Goal: Complete application form

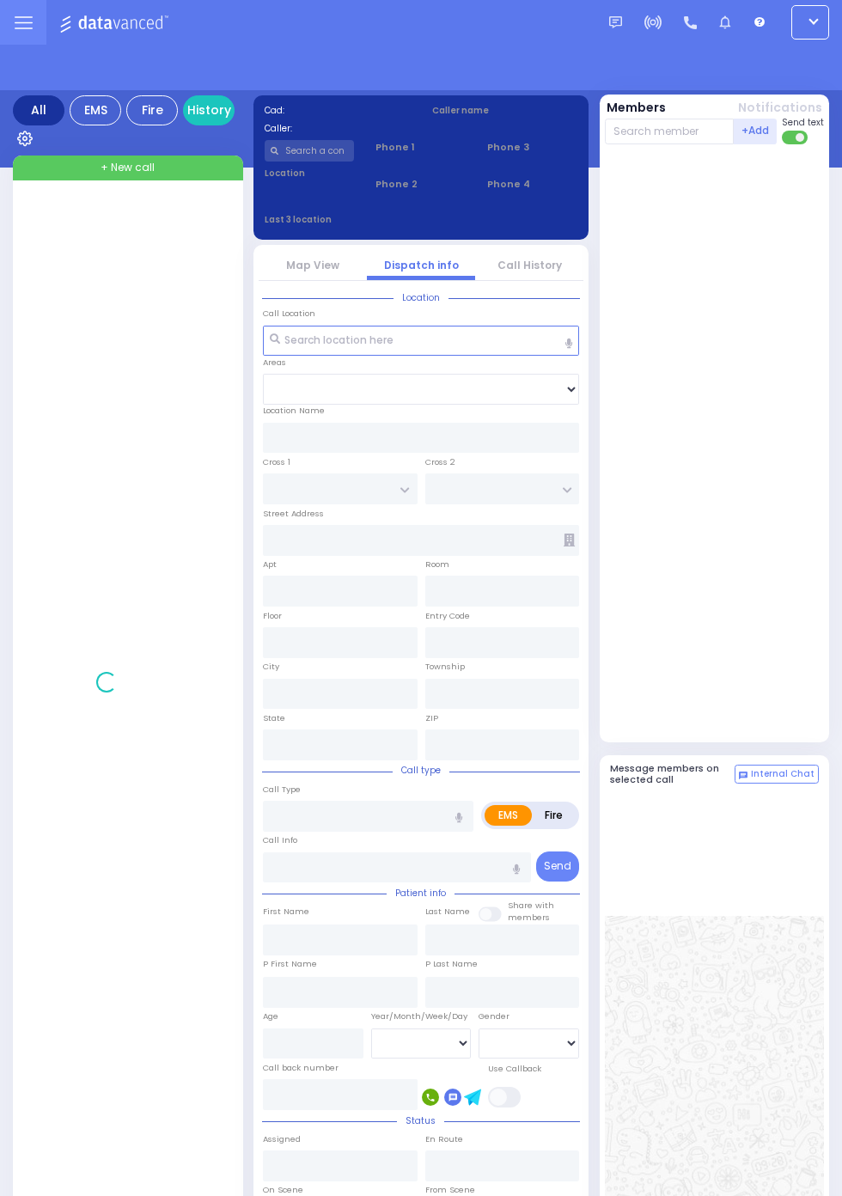
radio input "true"
select select "Year"
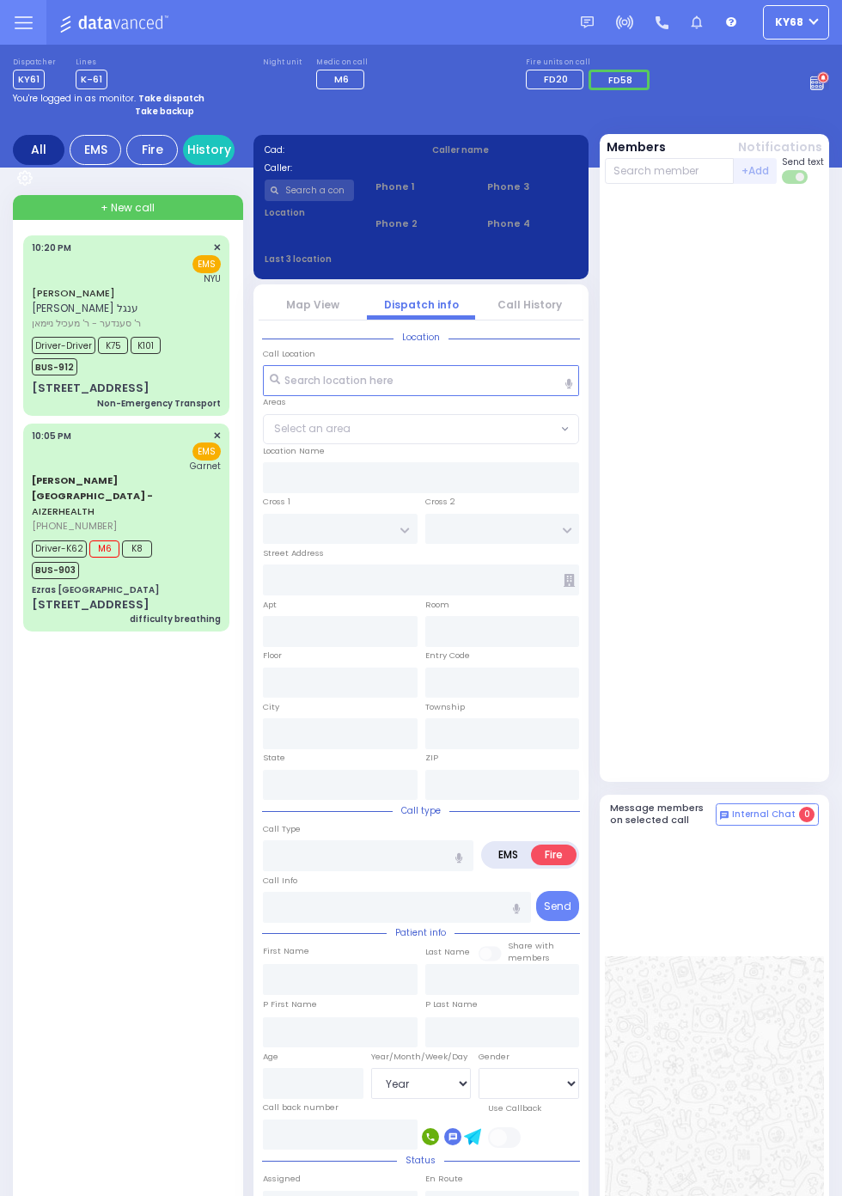
click at [829, 84] on circle at bounding box center [823, 78] width 12 height 12
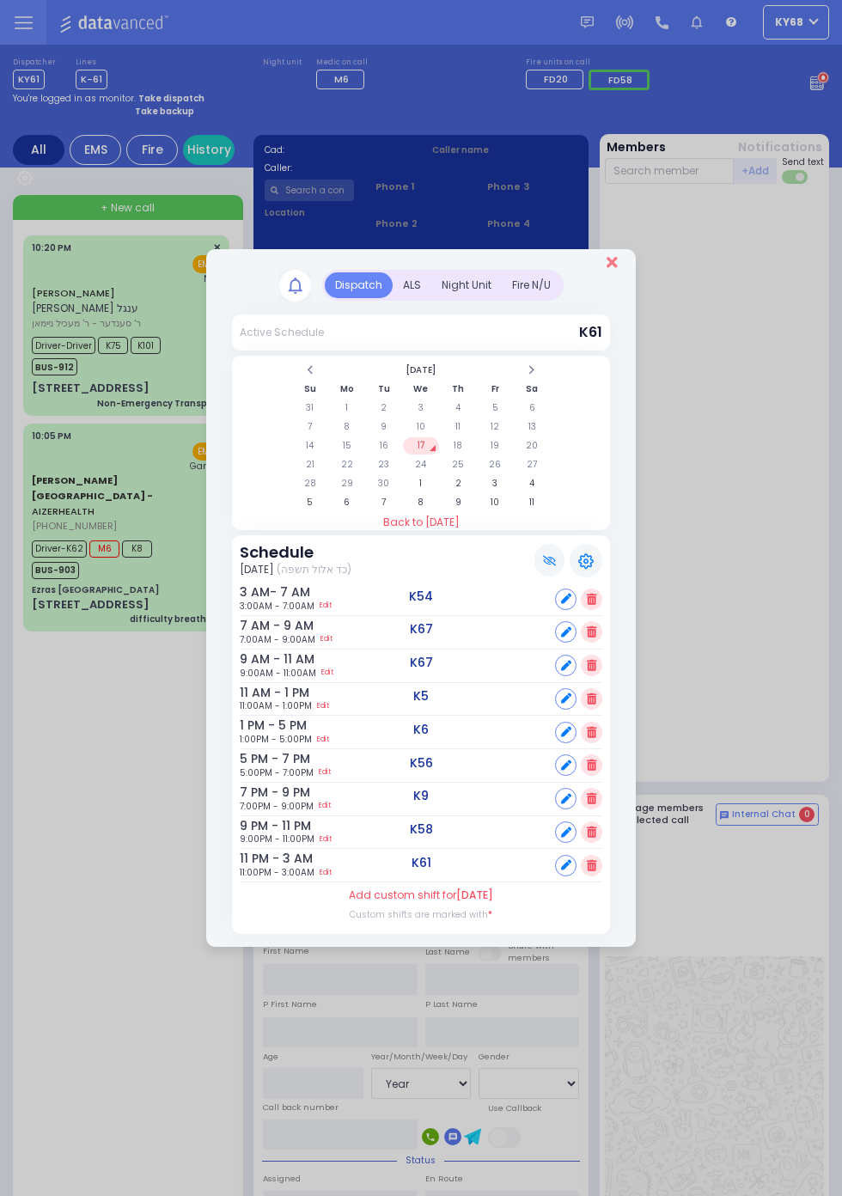
click at [612, 259] on icon "Close" at bounding box center [612, 261] width 11 height 15
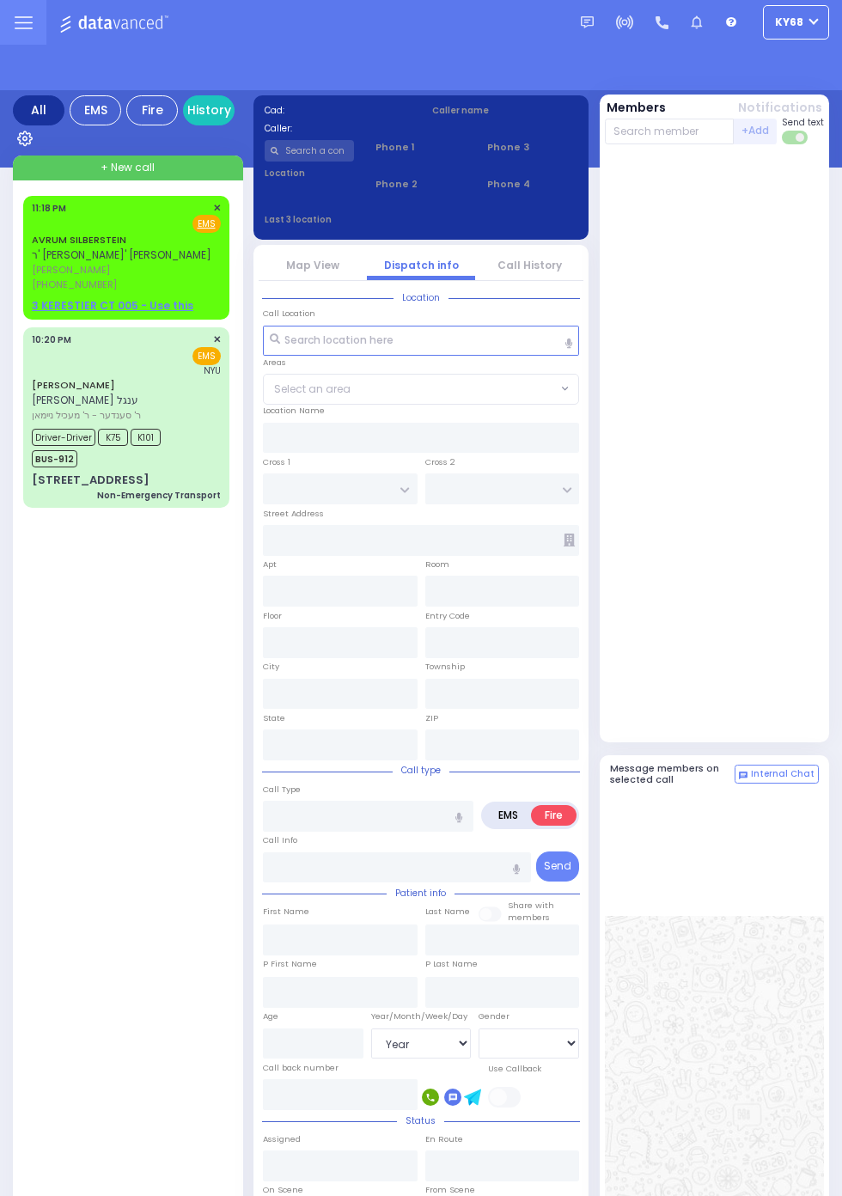
select select "Year"
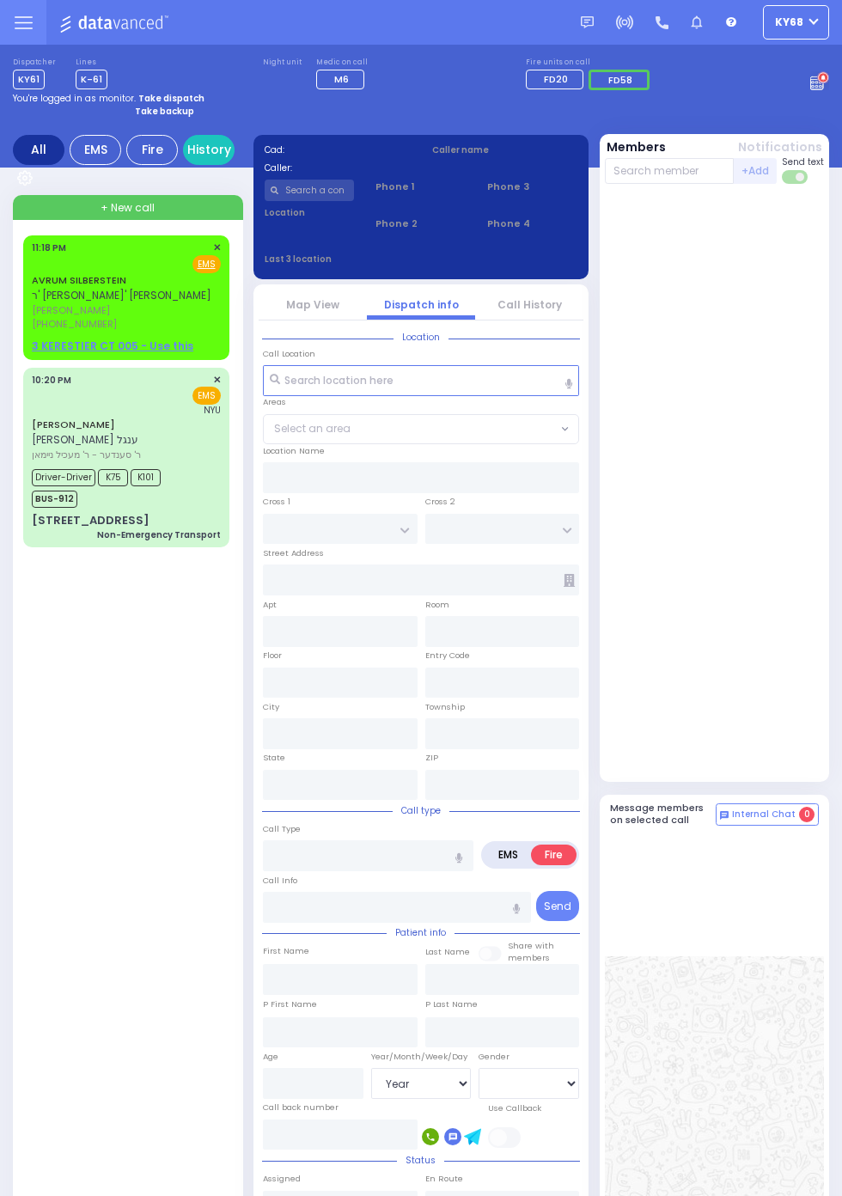
click at [32, 277] on link "AVRUM SILBERSTEIN" at bounding box center [79, 280] width 95 height 14
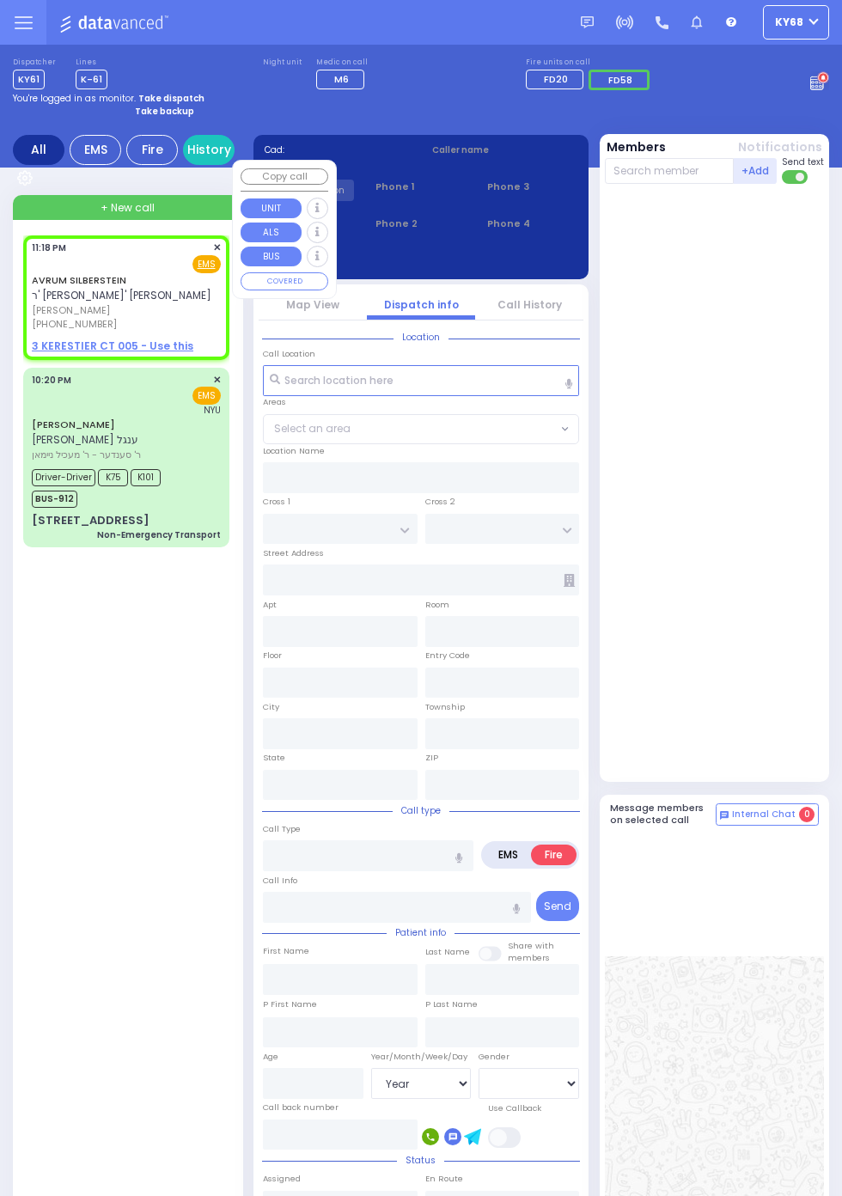
select select
radio input "true"
type input "[PERSON_NAME]"
type input "SILBERSTEIN"
select select
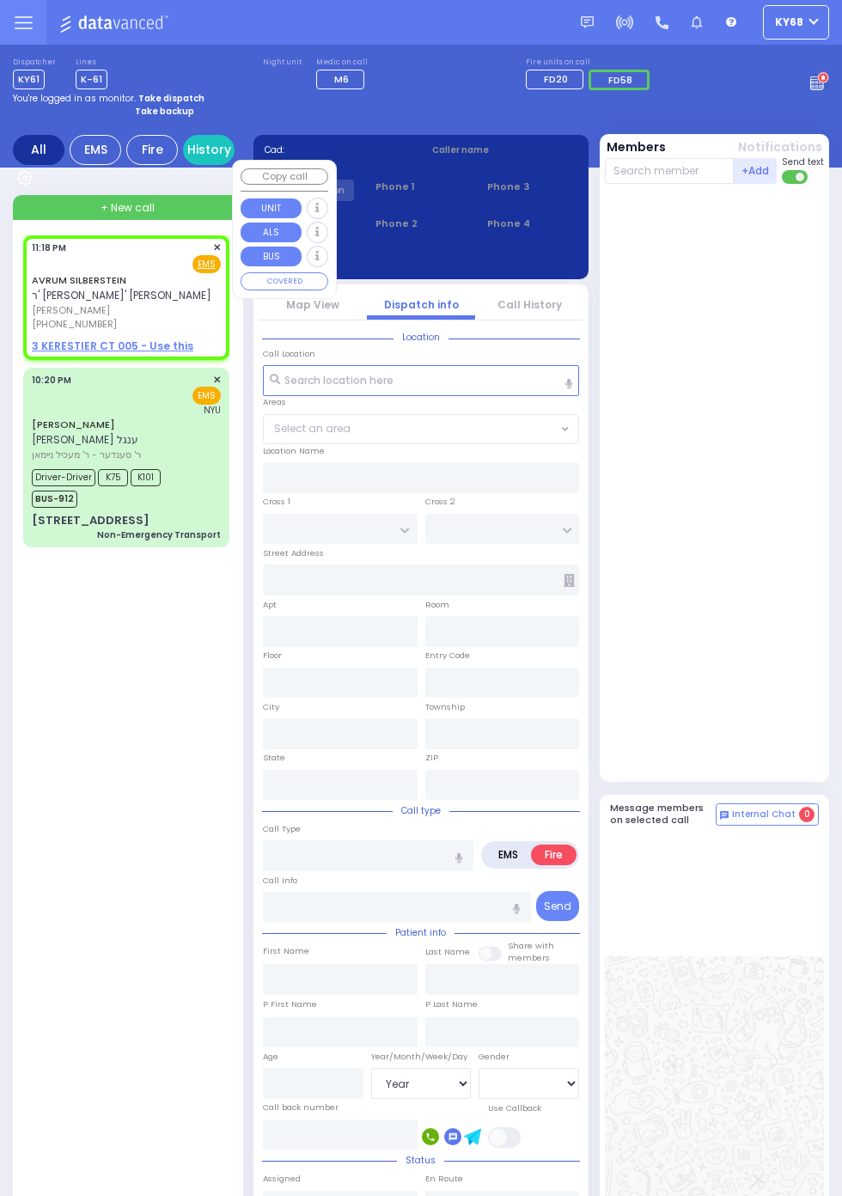
type input "23:18"
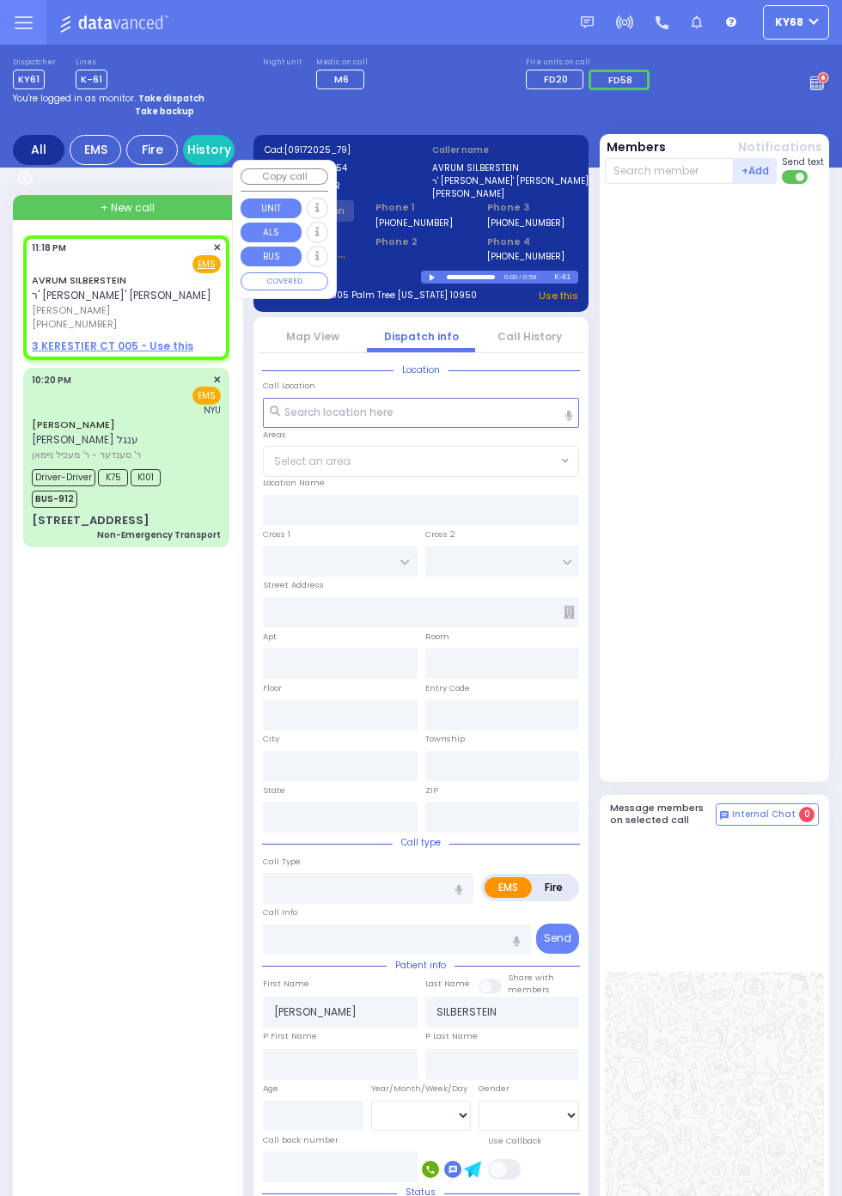
click at [761, 492] on div at bounding box center [716, 483] width 223 height 584
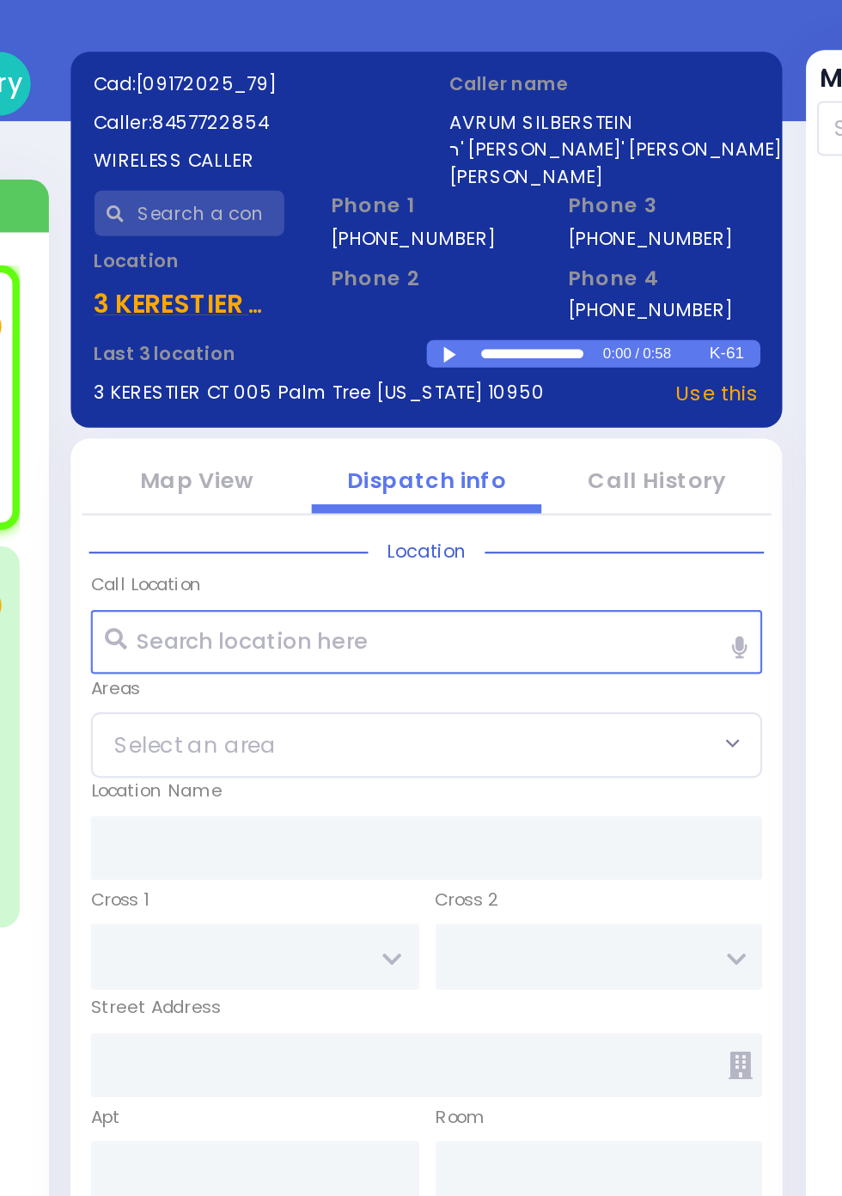
click at [439, 282] on div at bounding box center [434, 278] width 9 height 8
